Goal: Task Accomplishment & Management: Complete application form

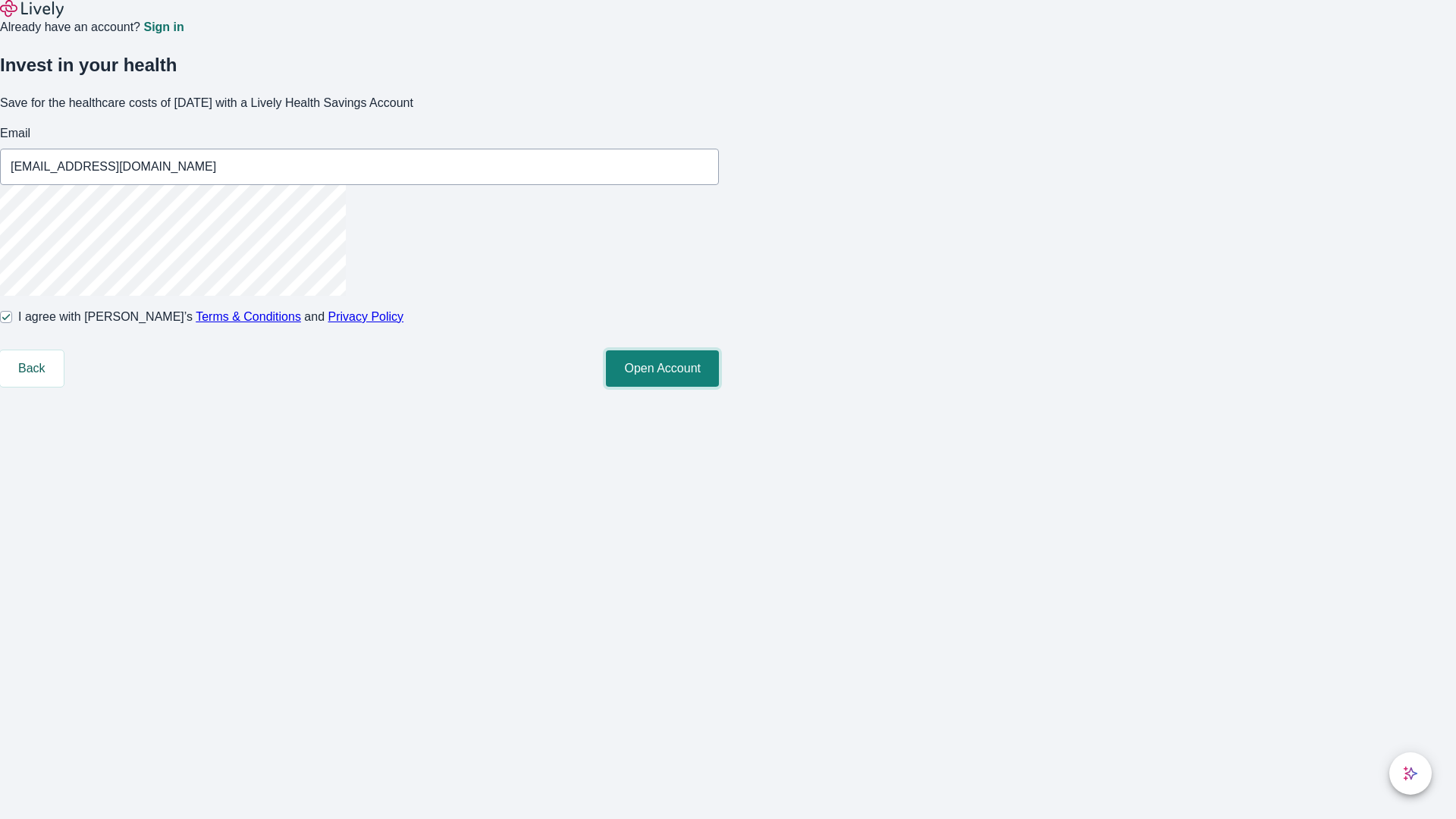
click at [719, 386] on button "Open Account" at bounding box center [662, 368] width 113 height 36
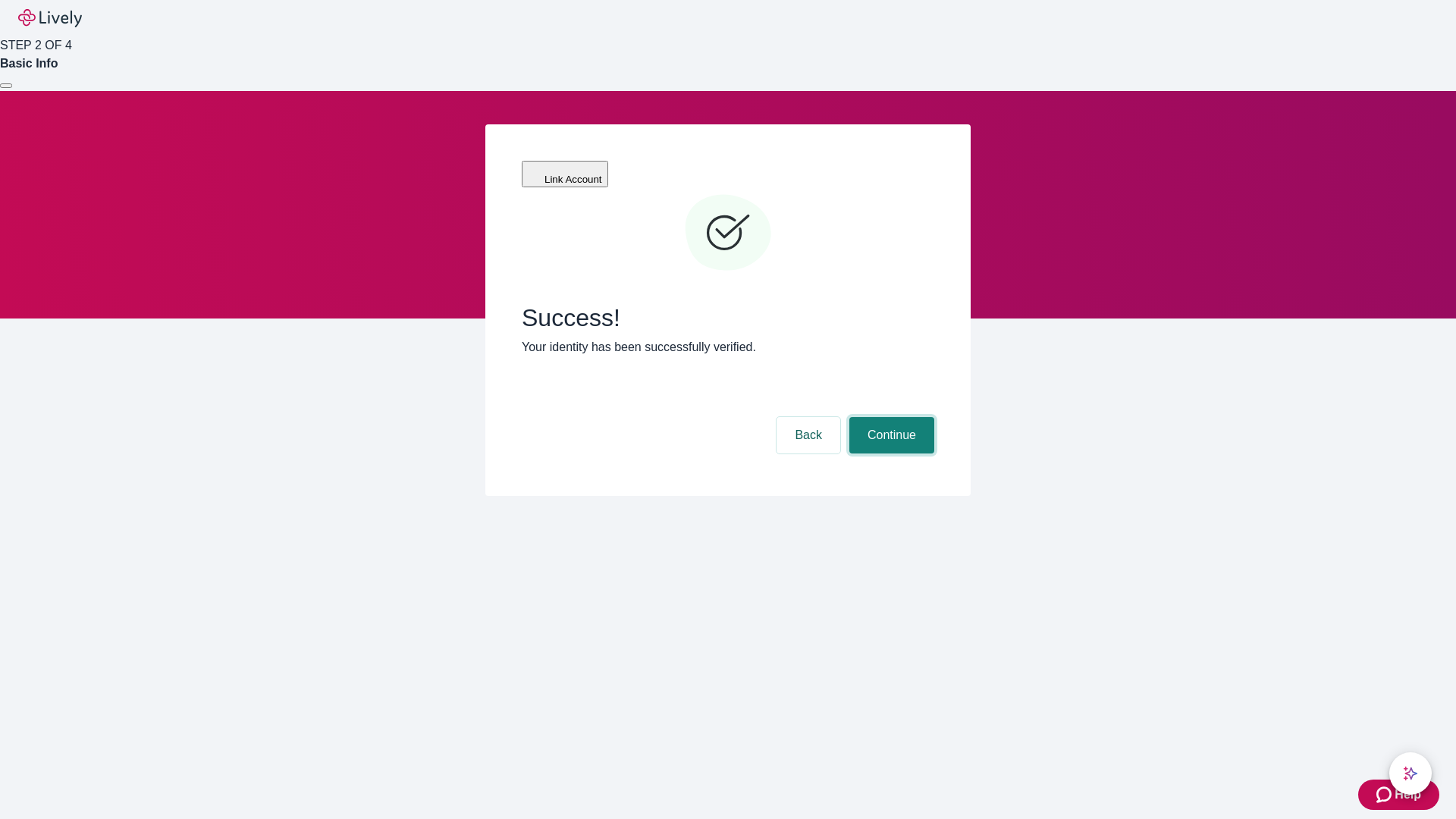
click at [890, 417] on button "Continue" at bounding box center [891, 435] width 85 height 36
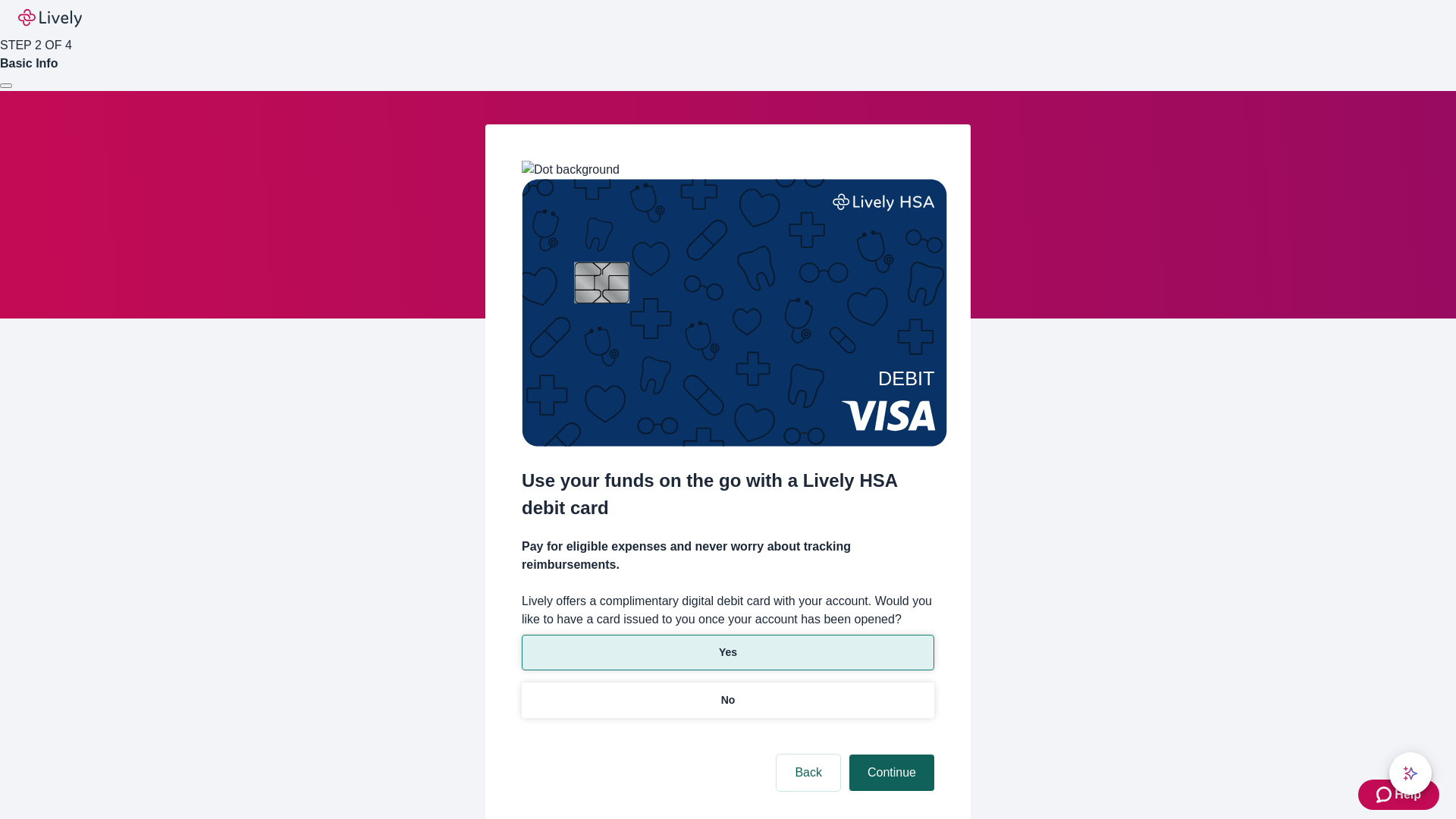
click at [727, 644] on p "Yes" at bounding box center [727, 652] width 18 height 16
click at [890, 754] on button "Continue" at bounding box center [891, 773] width 85 height 36
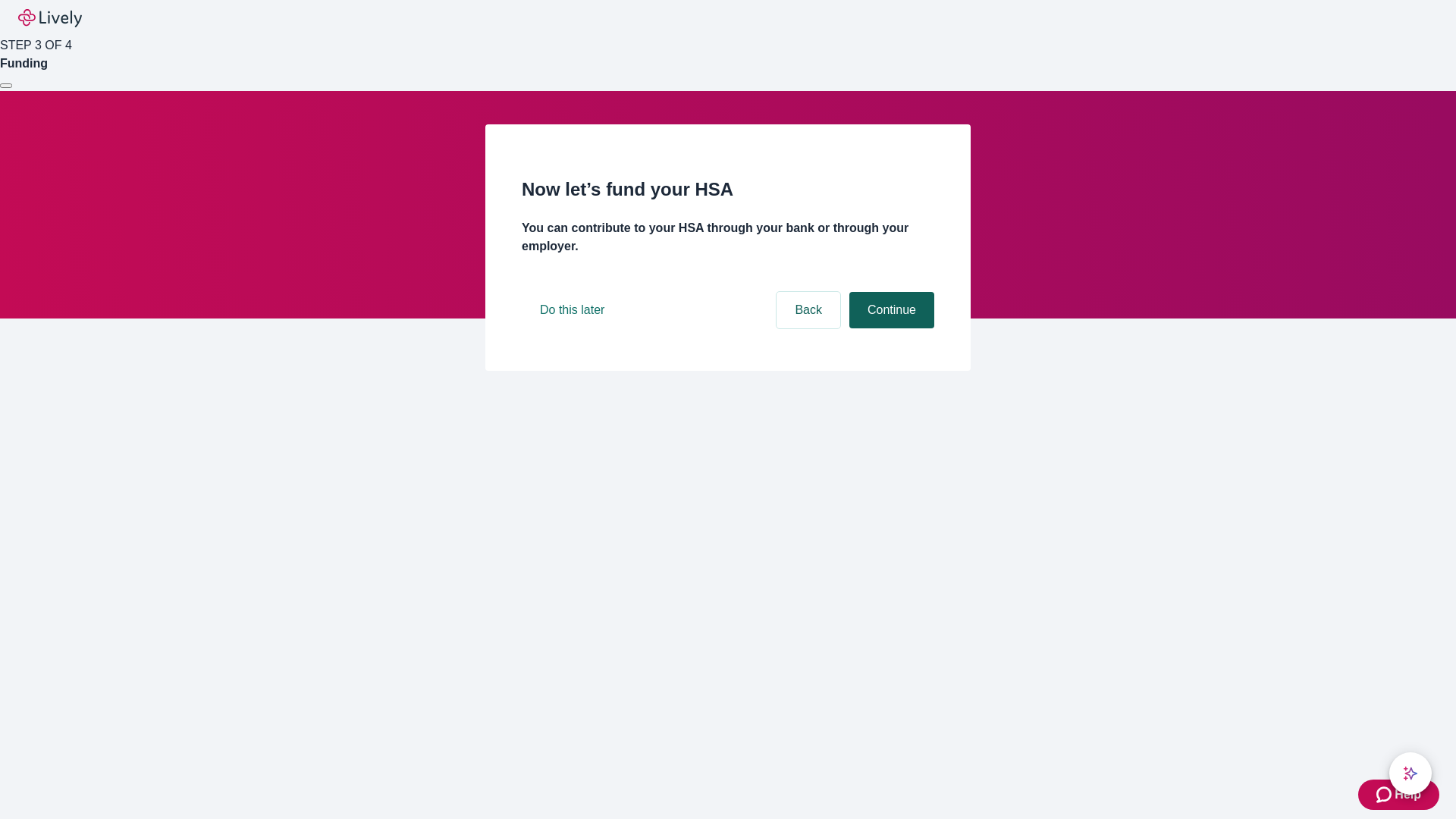
click at [890, 329] on button "Continue" at bounding box center [891, 310] width 85 height 36
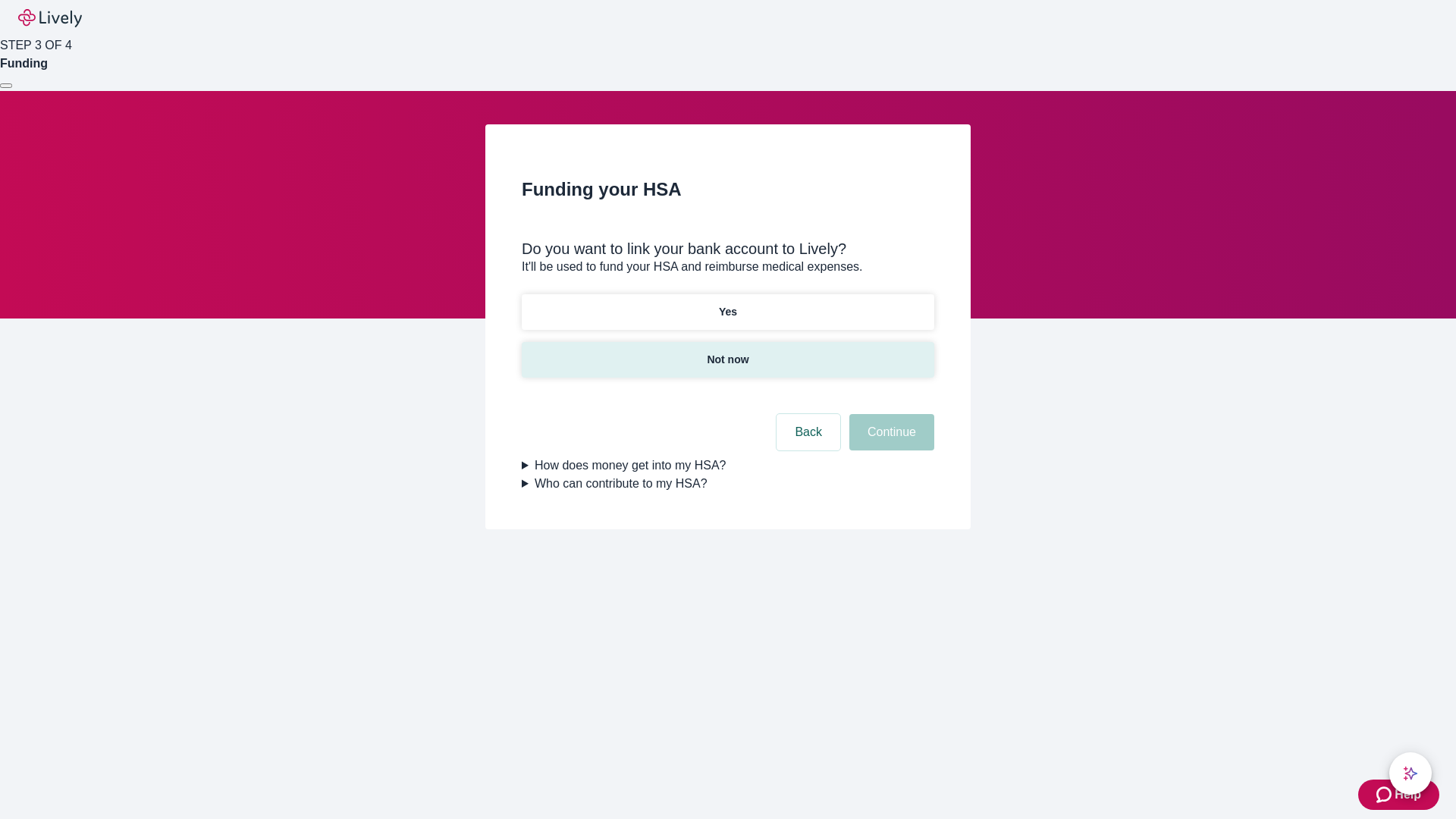
click at [727, 352] on p "Not now" at bounding box center [727, 360] width 41 height 16
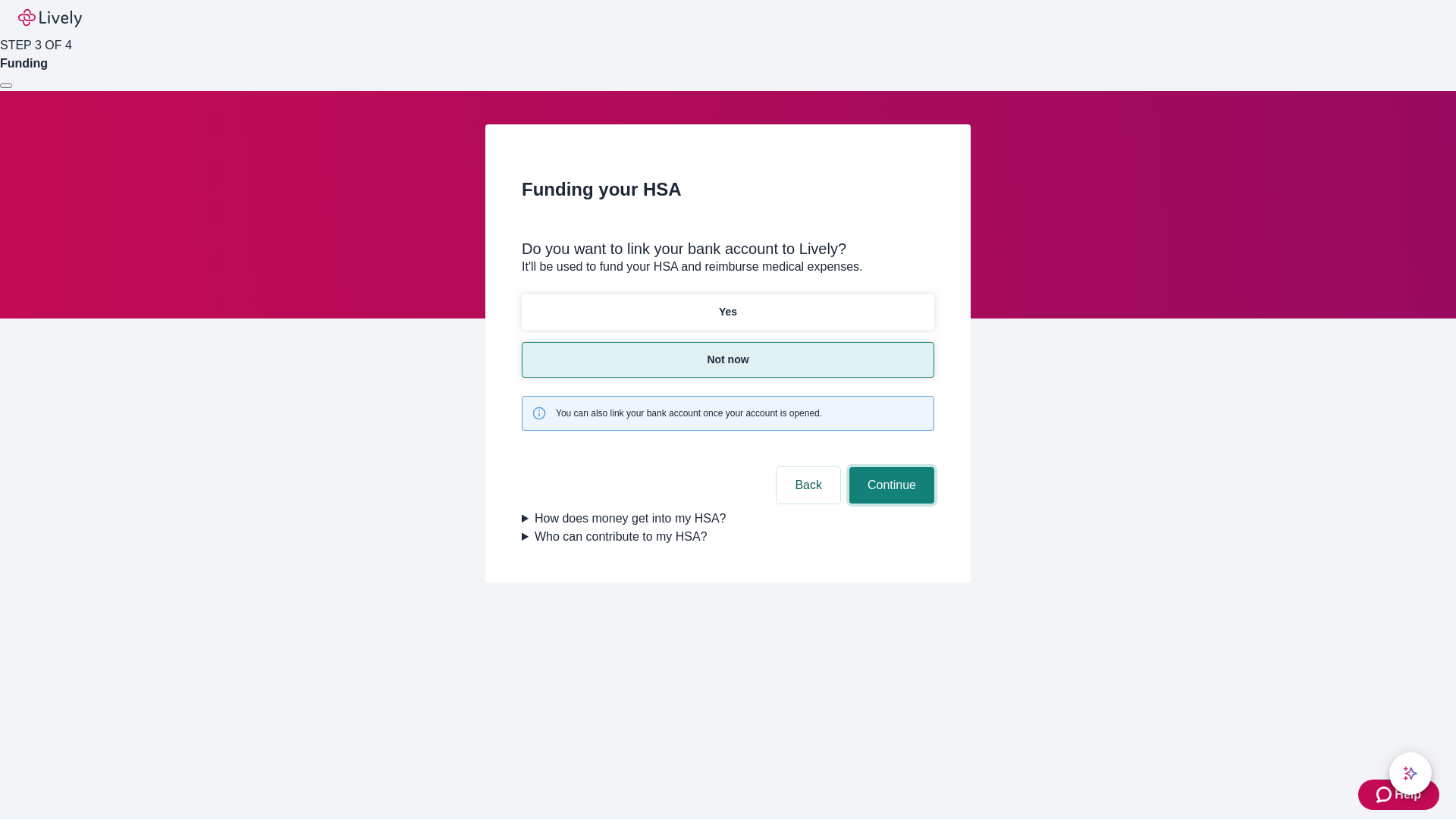
click at [890, 467] on button "Continue" at bounding box center [891, 485] width 85 height 36
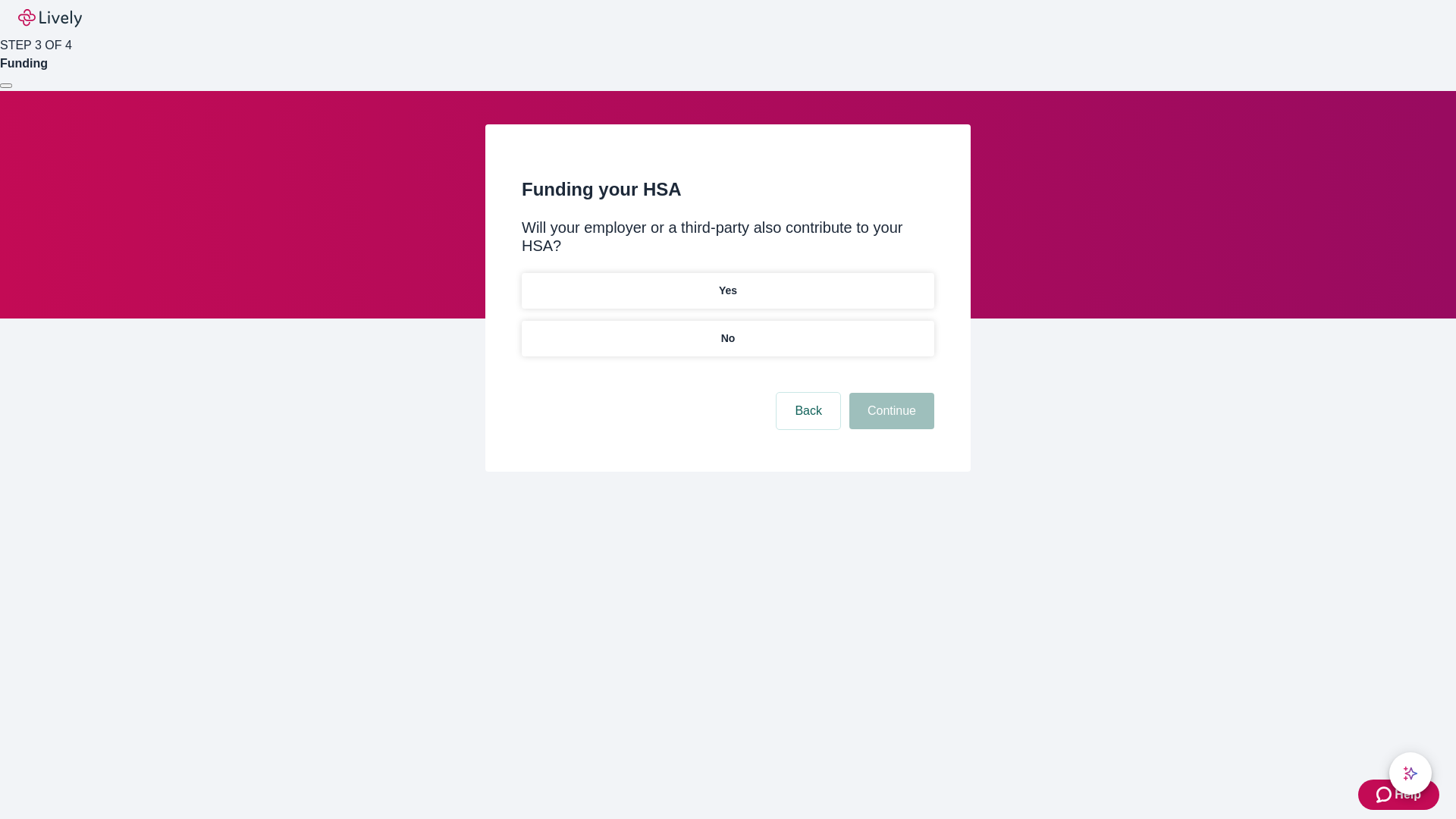
click at [727, 330] on p "No" at bounding box center [728, 338] width 15 height 16
click at [890, 392] on button "Continue" at bounding box center [891, 410] width 85 height 36
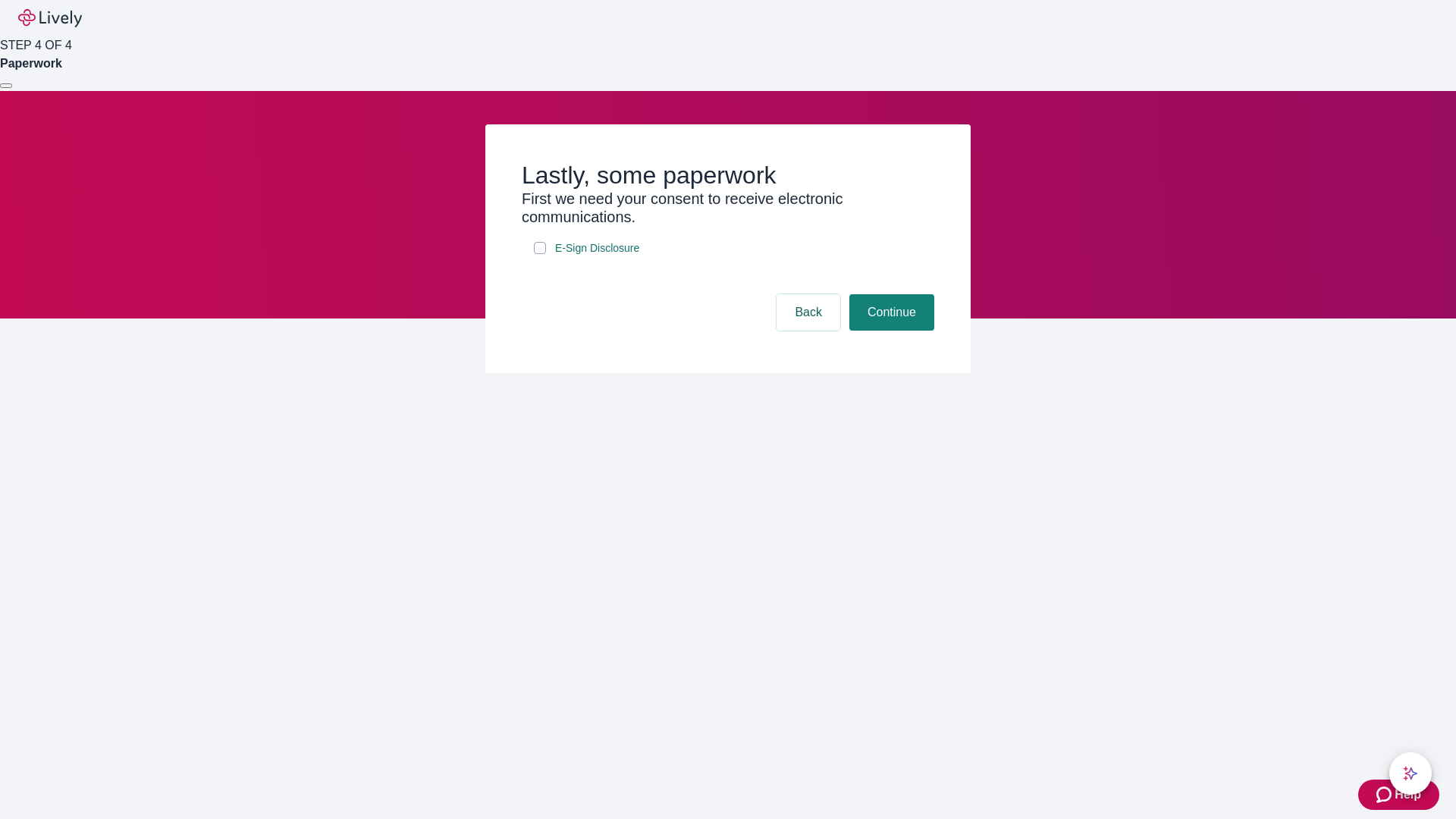
click at [540, 254] on input "E-Sign Disclosure" at bounding box center [540, 248] width 12 height 12
checkbox input "true"
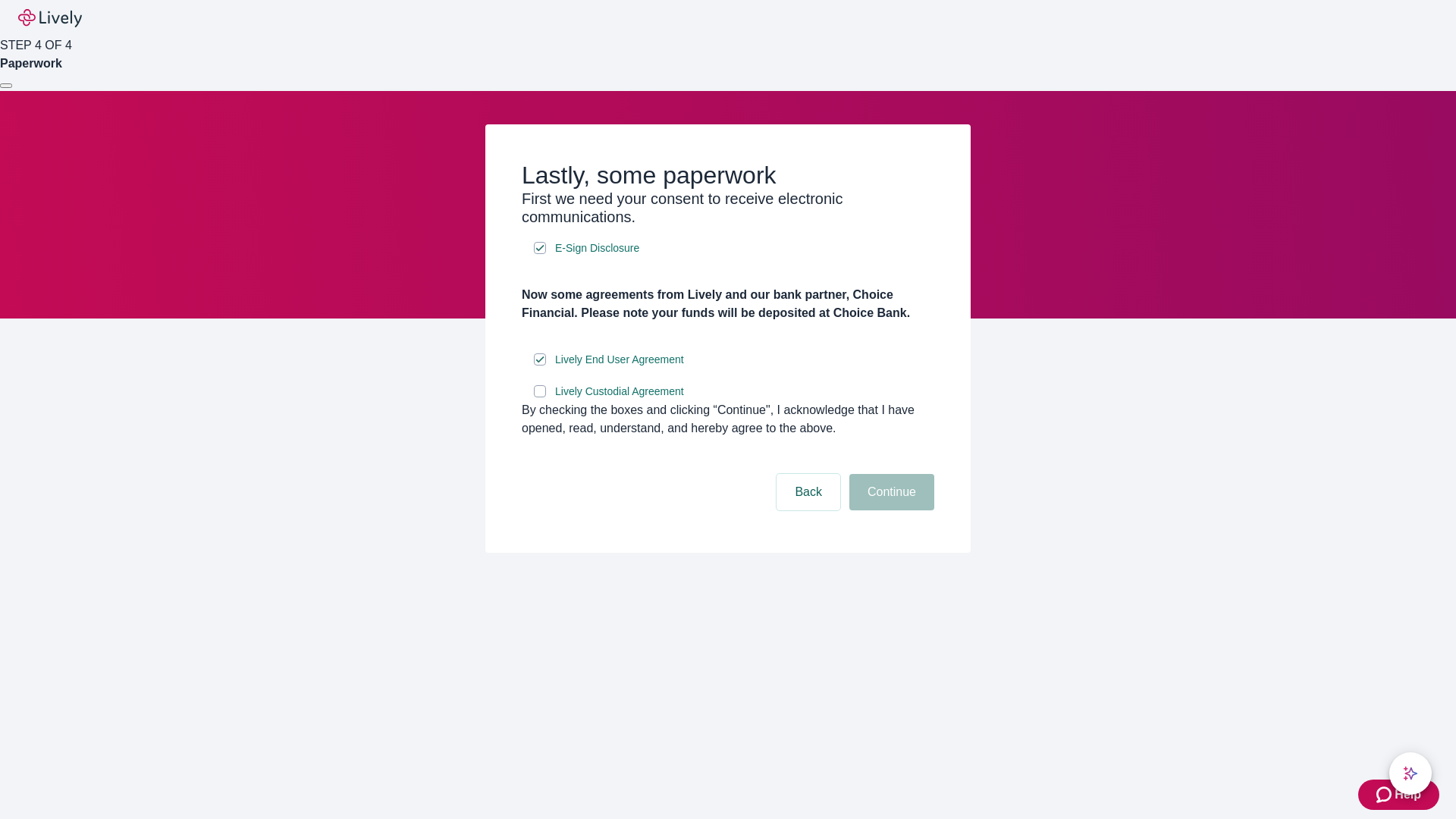
click at [540, 397] on input "Lively Custodial Agreement" at bounding box center [540, 391] width 12 height 12
checkbox input "true"
click at [890, 510] on button "Continue" at bounding box center [891, 492] width 85 height 36
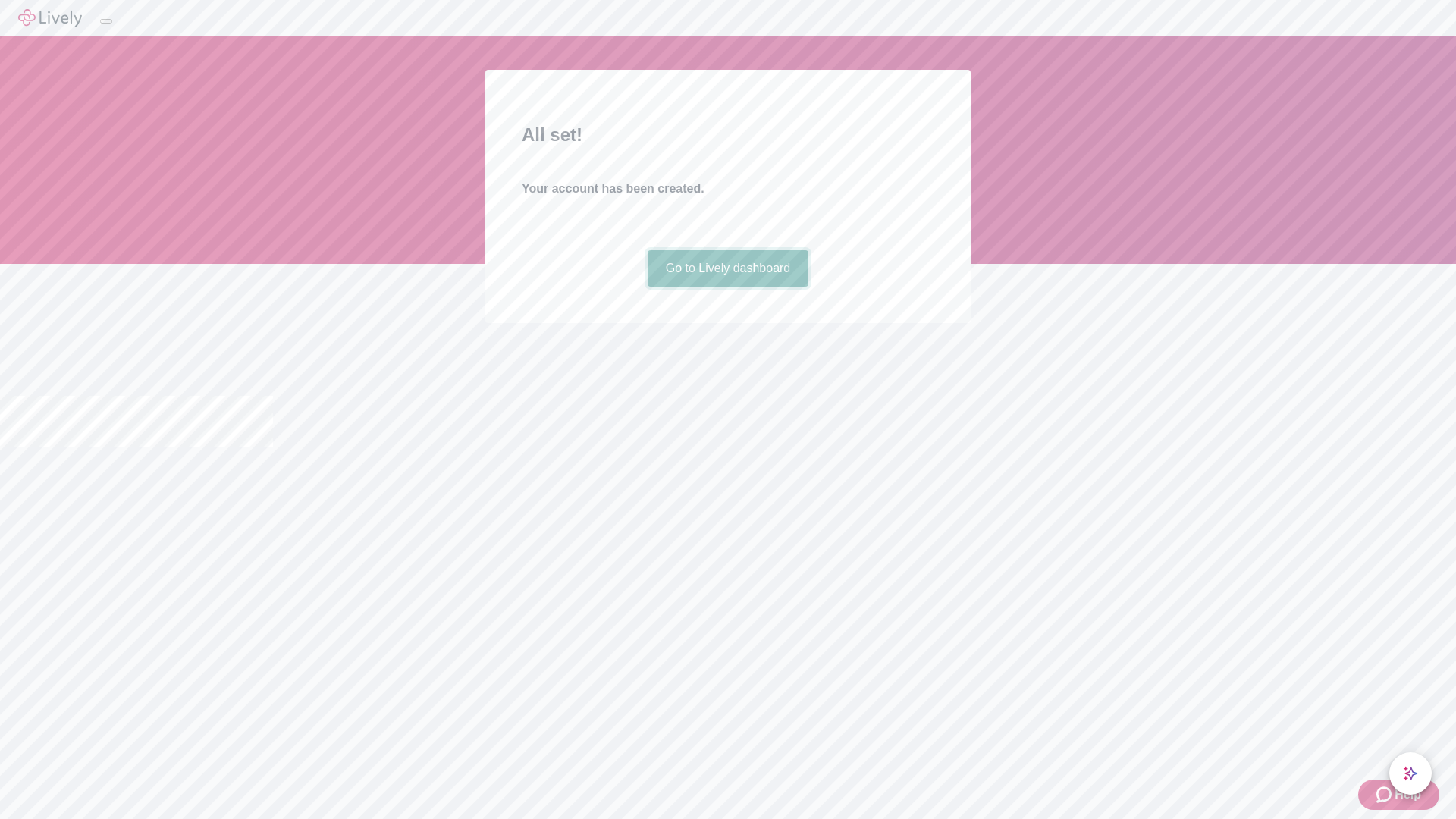
click at [727, 286] on link "Go to Lively dashboard" at bounding box center [728, 268] width 162 height 36
